Goal: Task Accomplishment & Management: Use online tool/utility

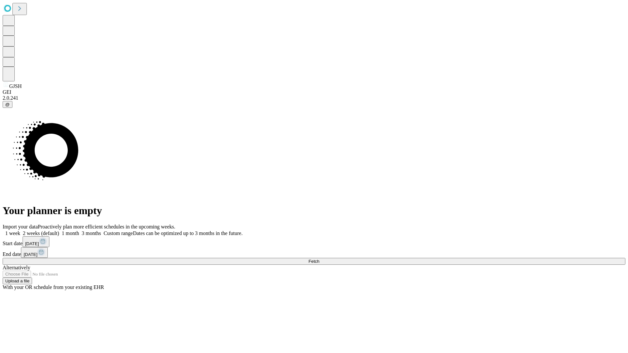
click at [319, 259] on span "Fetch" at bounding box center [314, 261] width 11 height 5
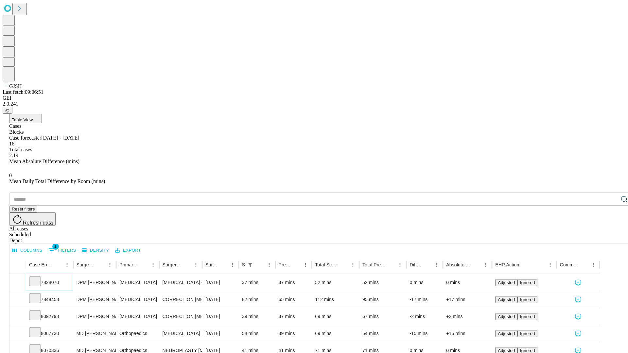
click at [38, 278] on icon at bounding box center [35, 281] width 7 height 7
